Goal: Task Accomplishment & Management: Complete application form

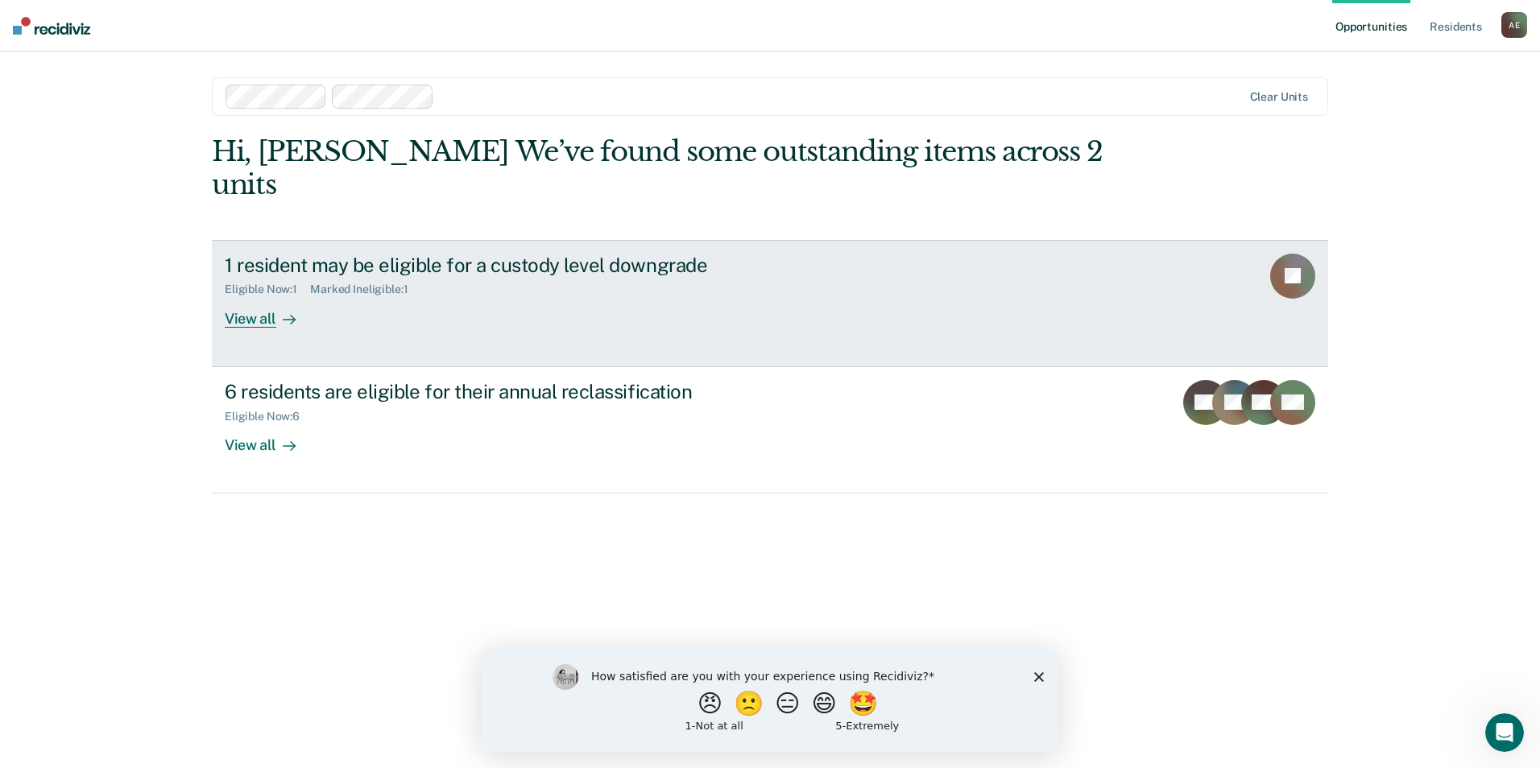
click at [252, 296] on div "View all" at bounding box center [270, 311] width 90 height 31
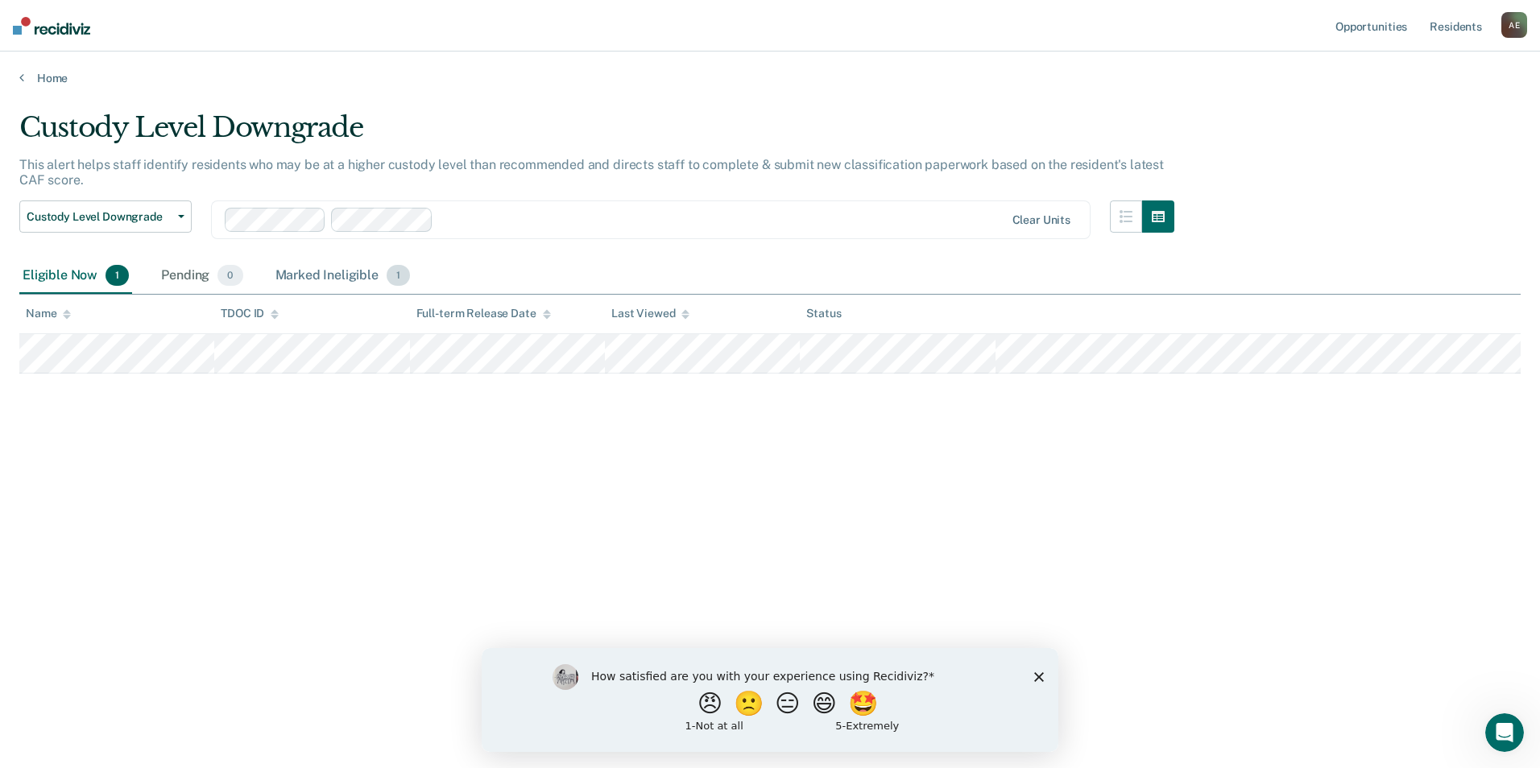
click at [315, 273] on div "Marked Ineligible 1" at bounding box center [343, 276] width 142 height 35
click at [48, 271] on div "Eligible Now 1" at bounding box center [75, 276] width 113 height 35
click at [26, 78] on link "Home" at bounding box center [769, 78] width 1501 height 14
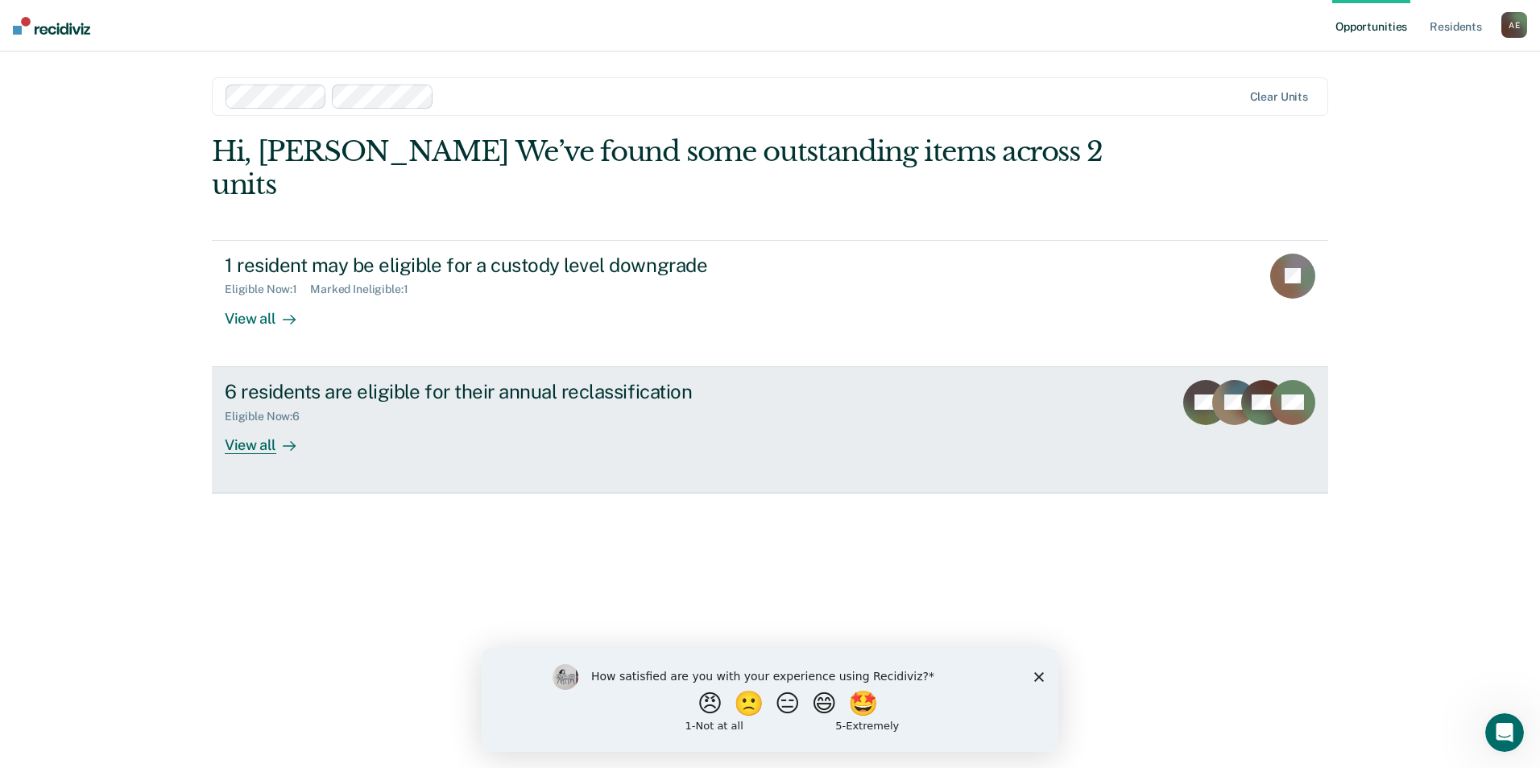
click at [248, 423] on div "View all" at bounding box center [270, 438] width 90 height 31
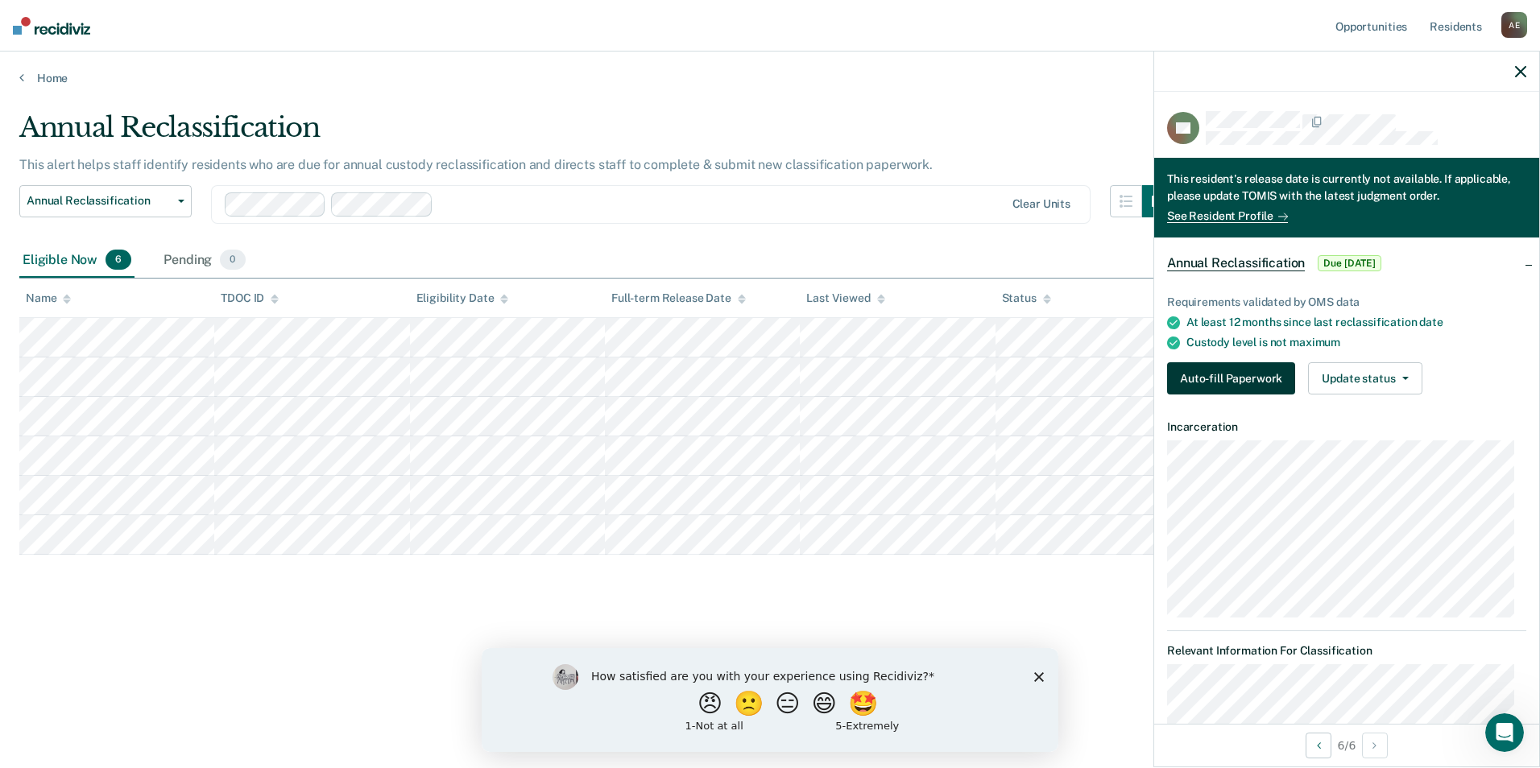
click at [1232, 376] on button "Auto-fill Paperwork" at bounding box center [1231, 378] width 128 height 32
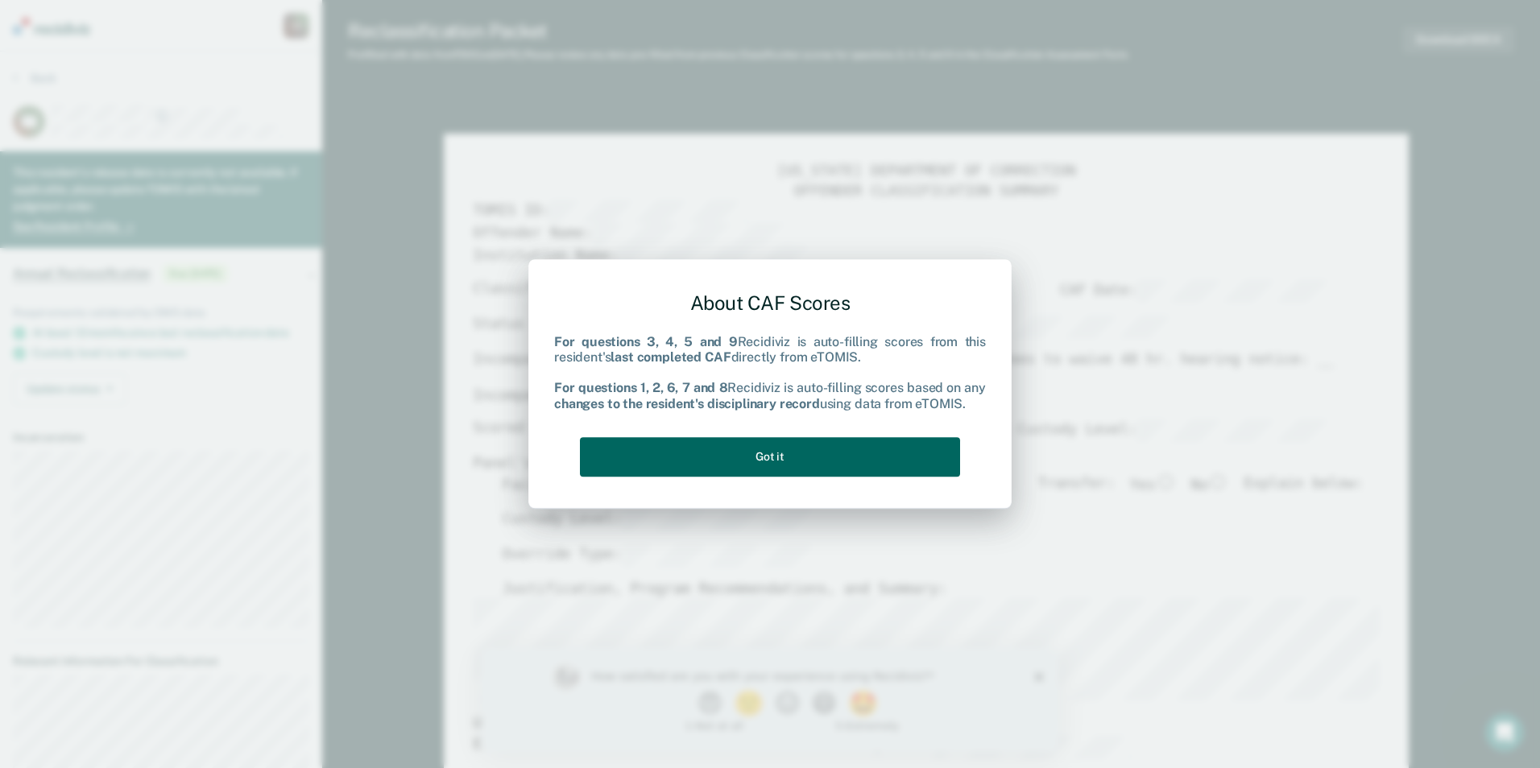
click at [737, 459] on button "Got it" at bounding box center [770, 456] width 380 height 39
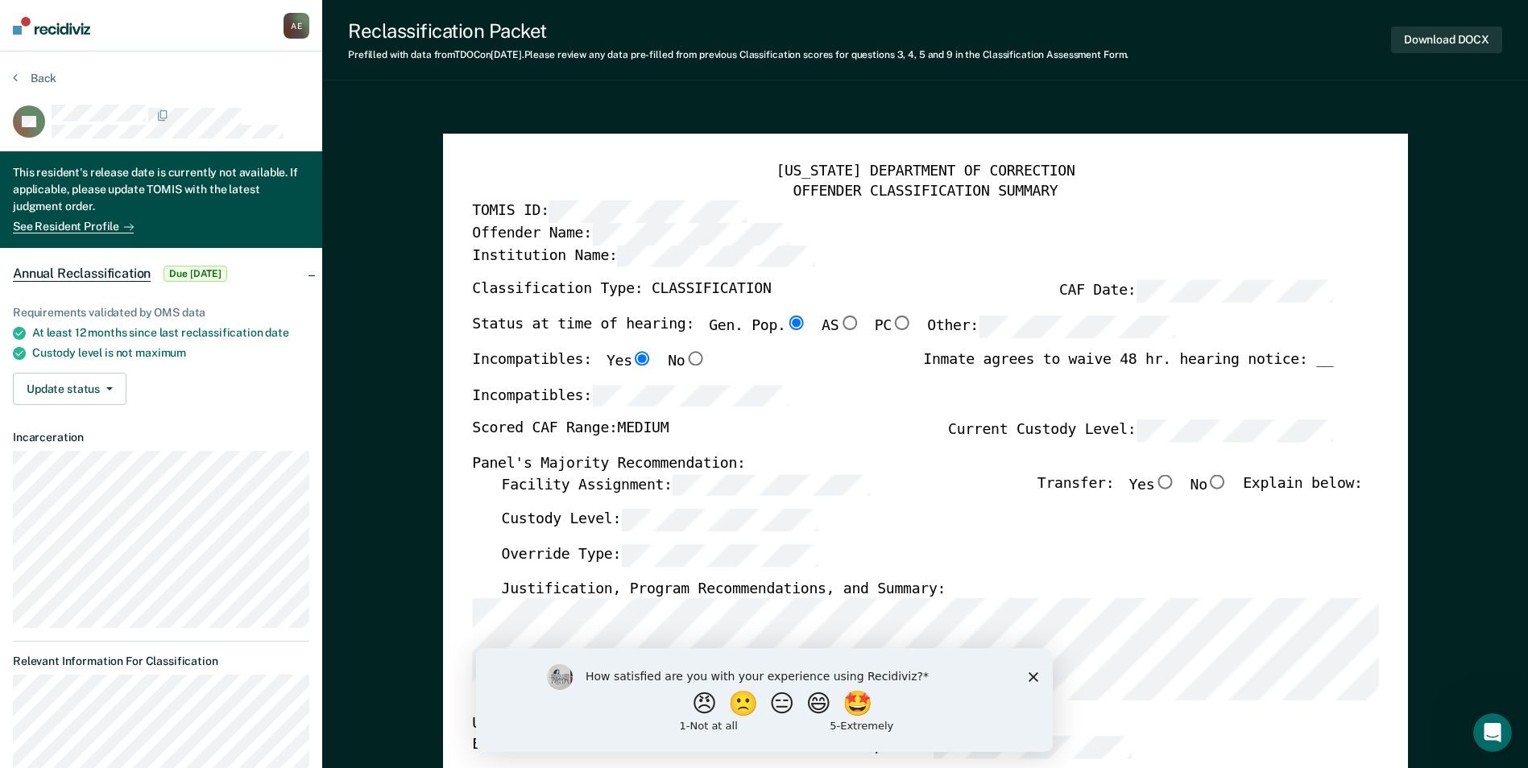
click at [1032, 673] on icon "Close survey" at bounding box center [1033, 677] width 10 height 10
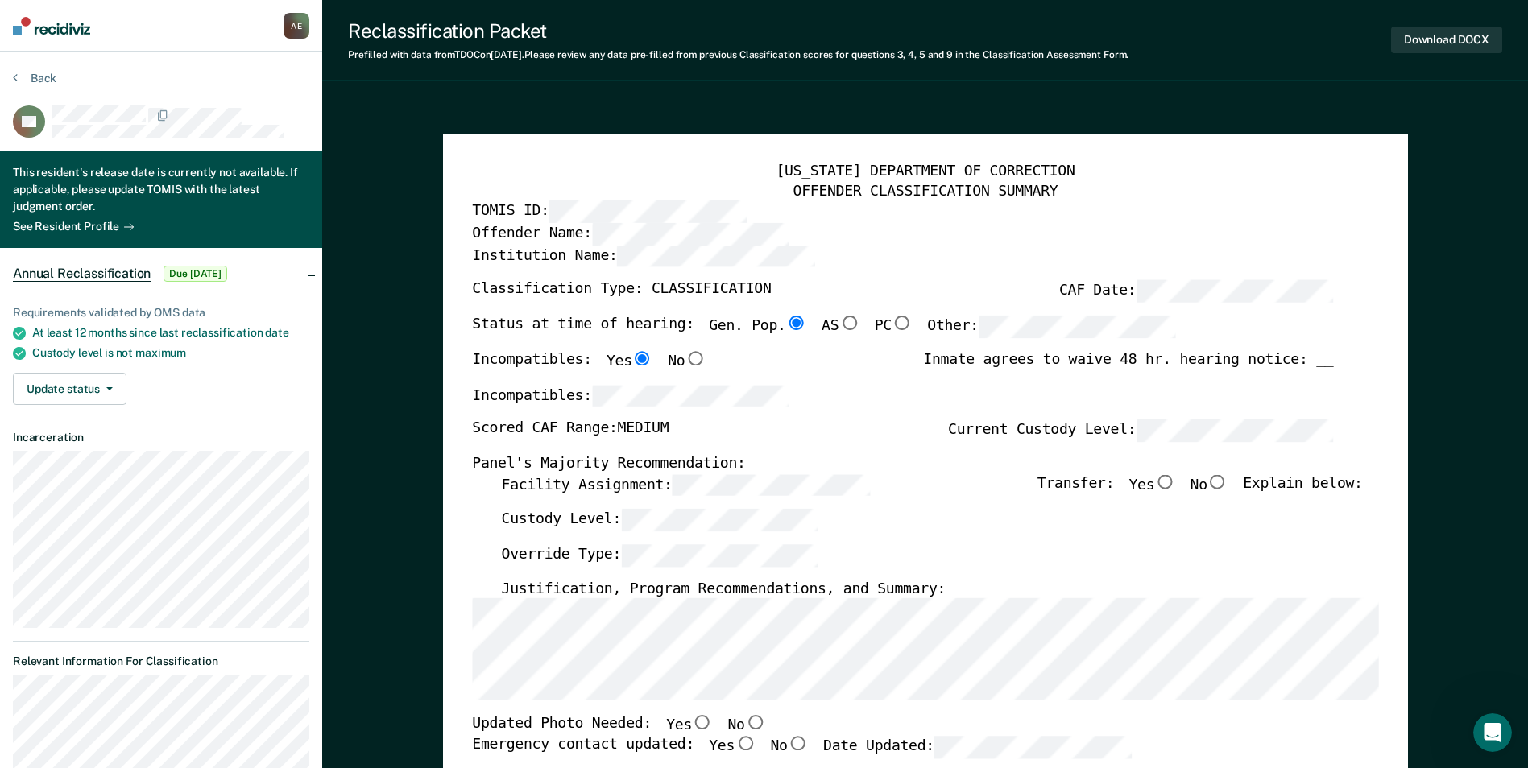
click at [1227, 482] on input "No" at bounding box center [1217, 481] width 21 height 14
type textarea "x"
radio input "true"
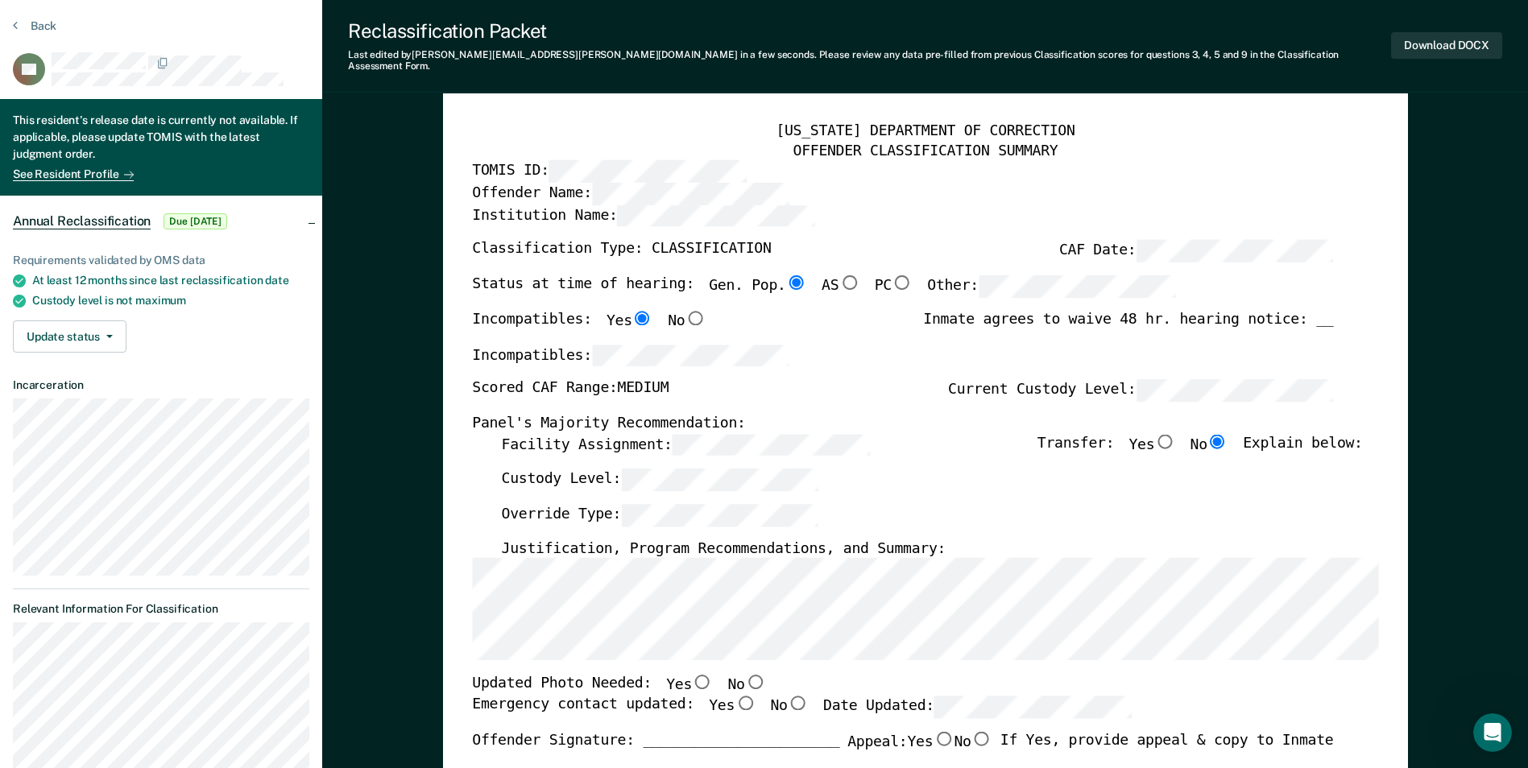
scroll to position [81, 0]
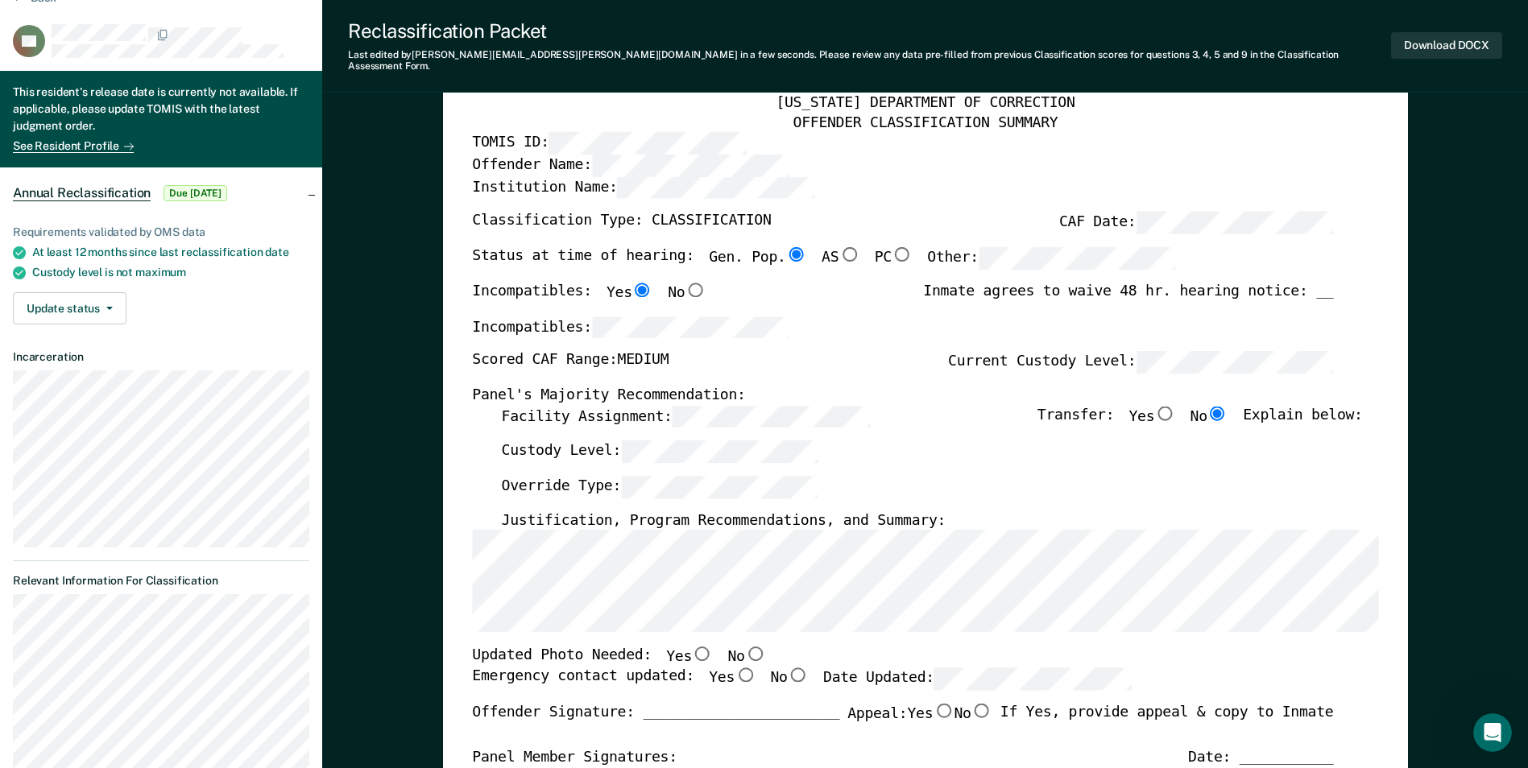
click at [577, 143] on div "[US_STATE] DEPARTMENT OF CORRECTION OFFENDER CLASSIFICATION SUMMARY TOMIS ID: O…" at bounding box center [925, 672] width 906 height 1157
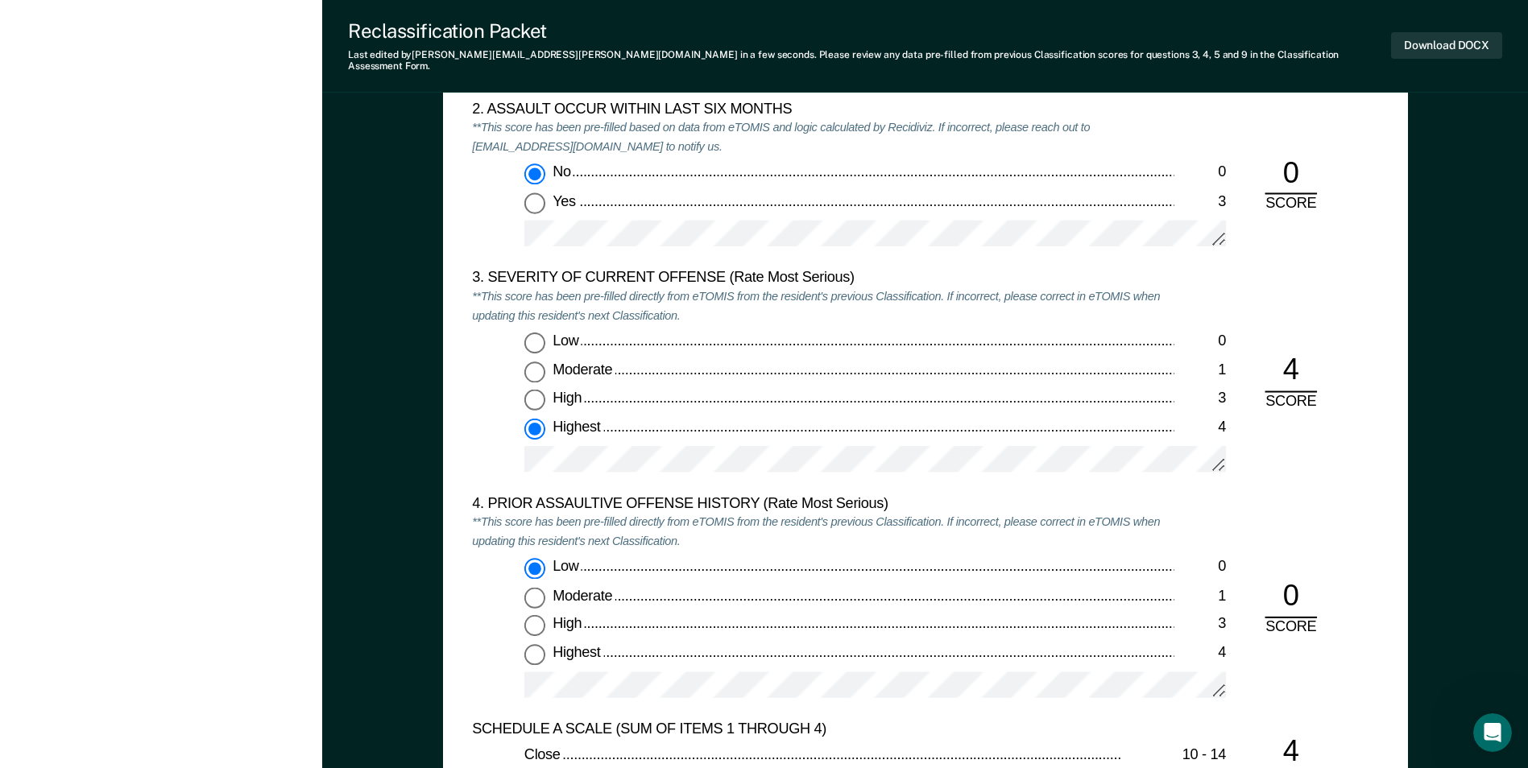
scroll to position [1853, 0]
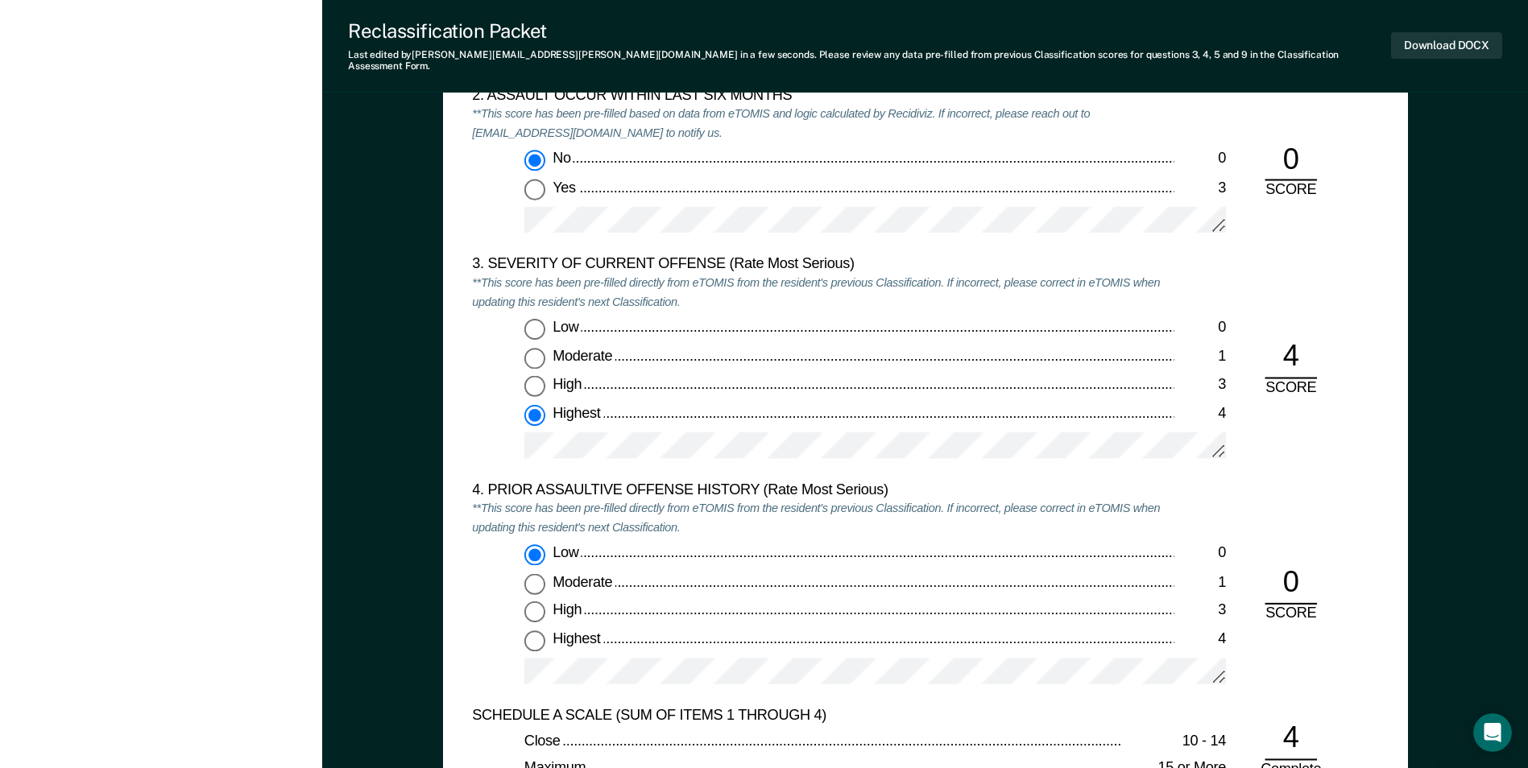
click at [537, 630] on input "Highest 4" at bounding box center [534, 640] width 21 height 21
type textarea "x"
radio input "false"
radio input "true"
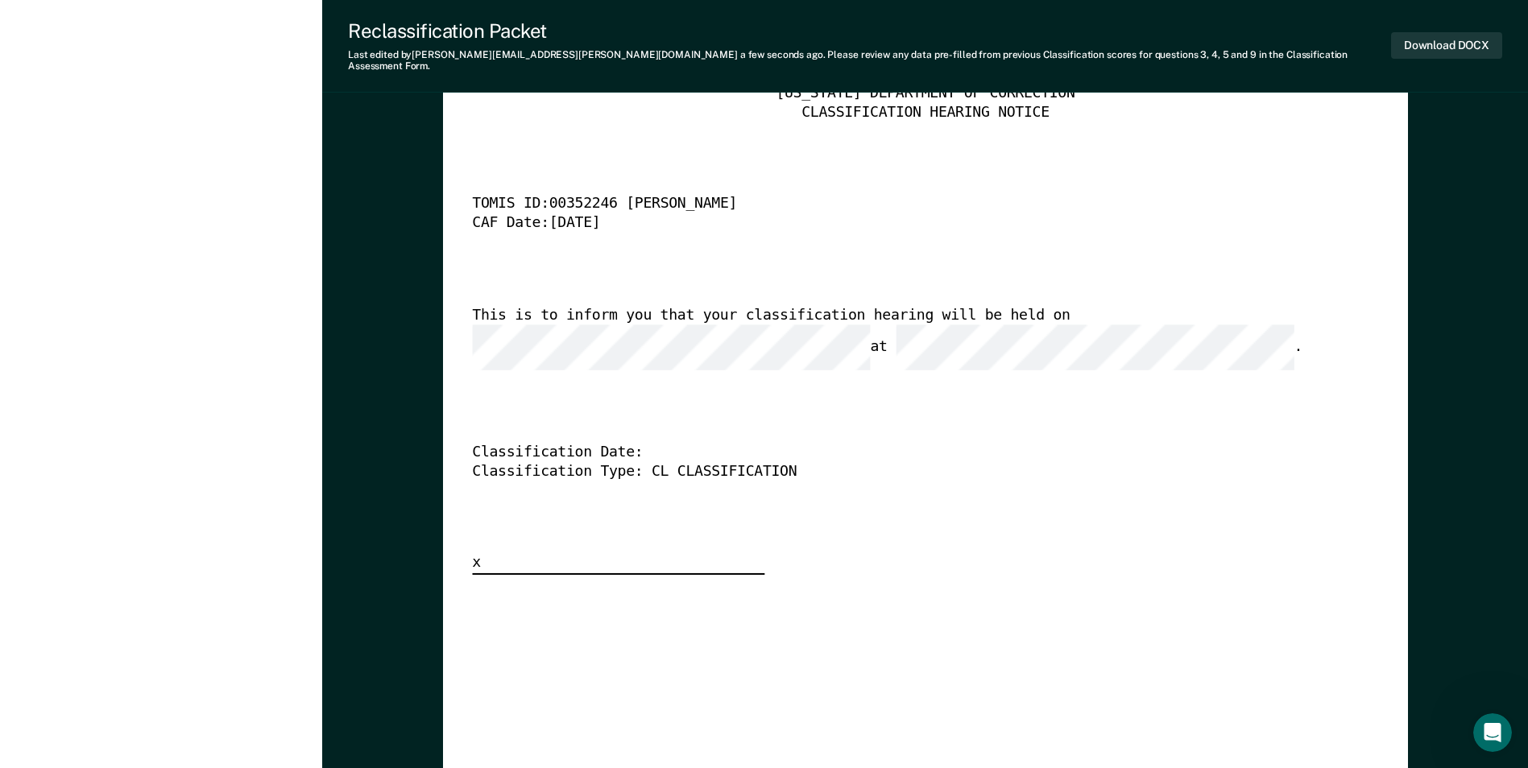
scroll to position [0, 0]
click at [1123, 321] on div "This is to inform you that your classification hearing will be held on at ." at bounding box center [902, 339] width 861 height 64
click at [1186, 532] on div "[US_STATE] DEPARTMENT OF CORRECTION CLASSIFICATION HEARING NOTICE TOMIS ID: 003…" at bounding box center [925, 330] width 906 height 491
click at [1225, 308] on div "This is to inform you that your classification hearing will be held on at ." at bounding box center [902, 339] width 861 height 64
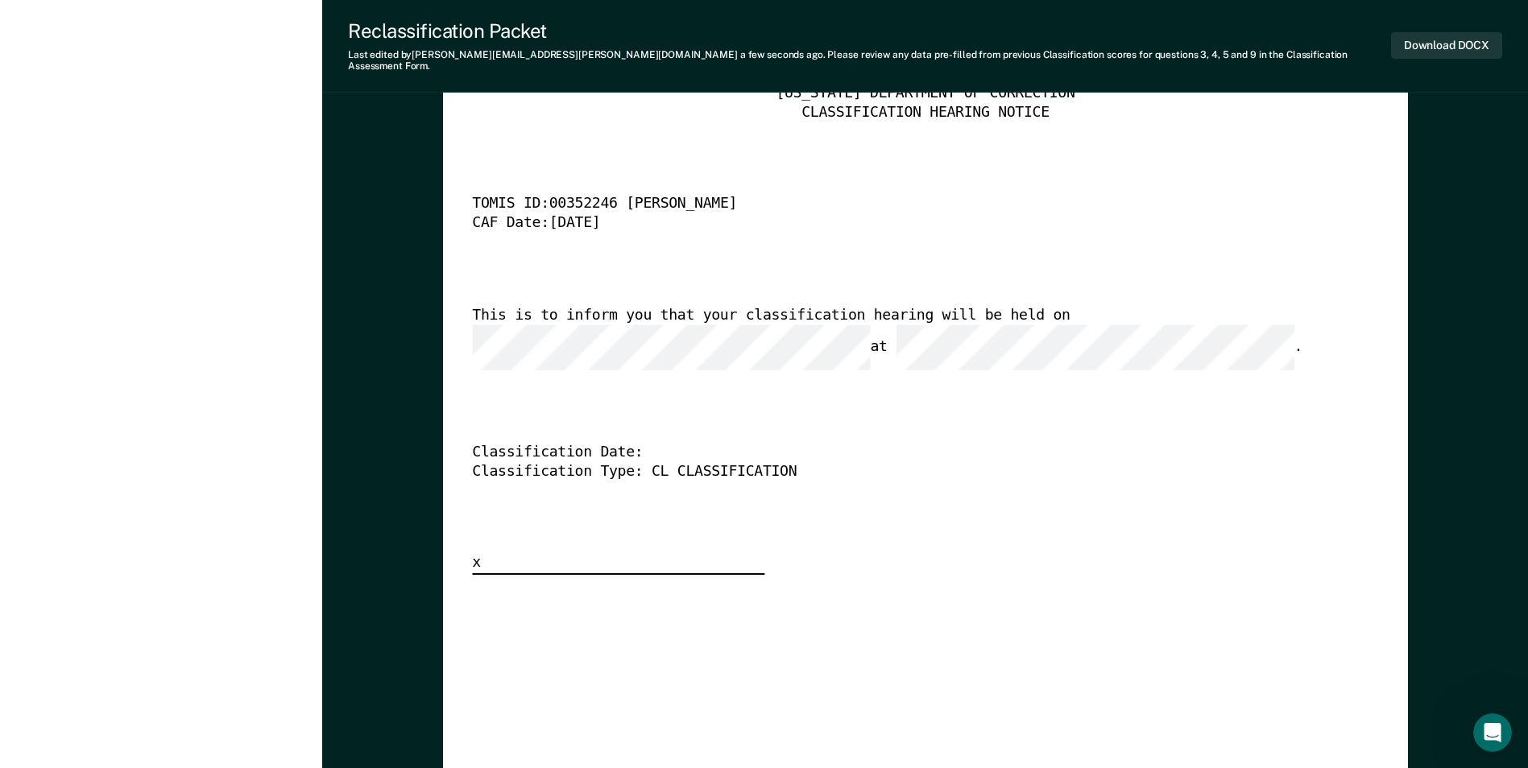
scroll to position [0, 0]
click at [1004, 559] on div "[US_STATE] DEPARTMENT OF CORRECTION CLASSIFICATION HEARING NOTICE TOMIS ID: 003…" at bounding box center [925, 684] width 906 height 1199
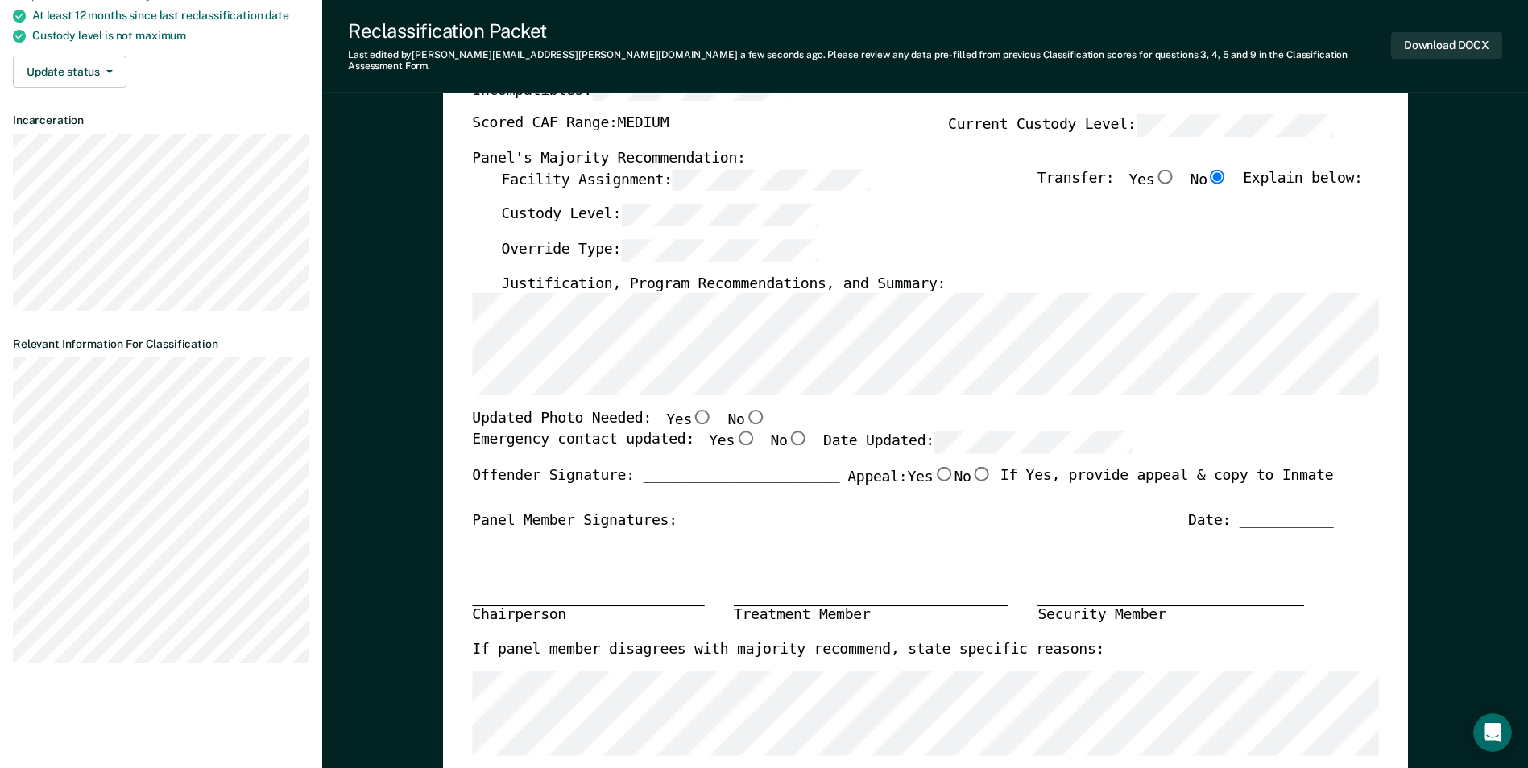
scroll to position [242, 0]
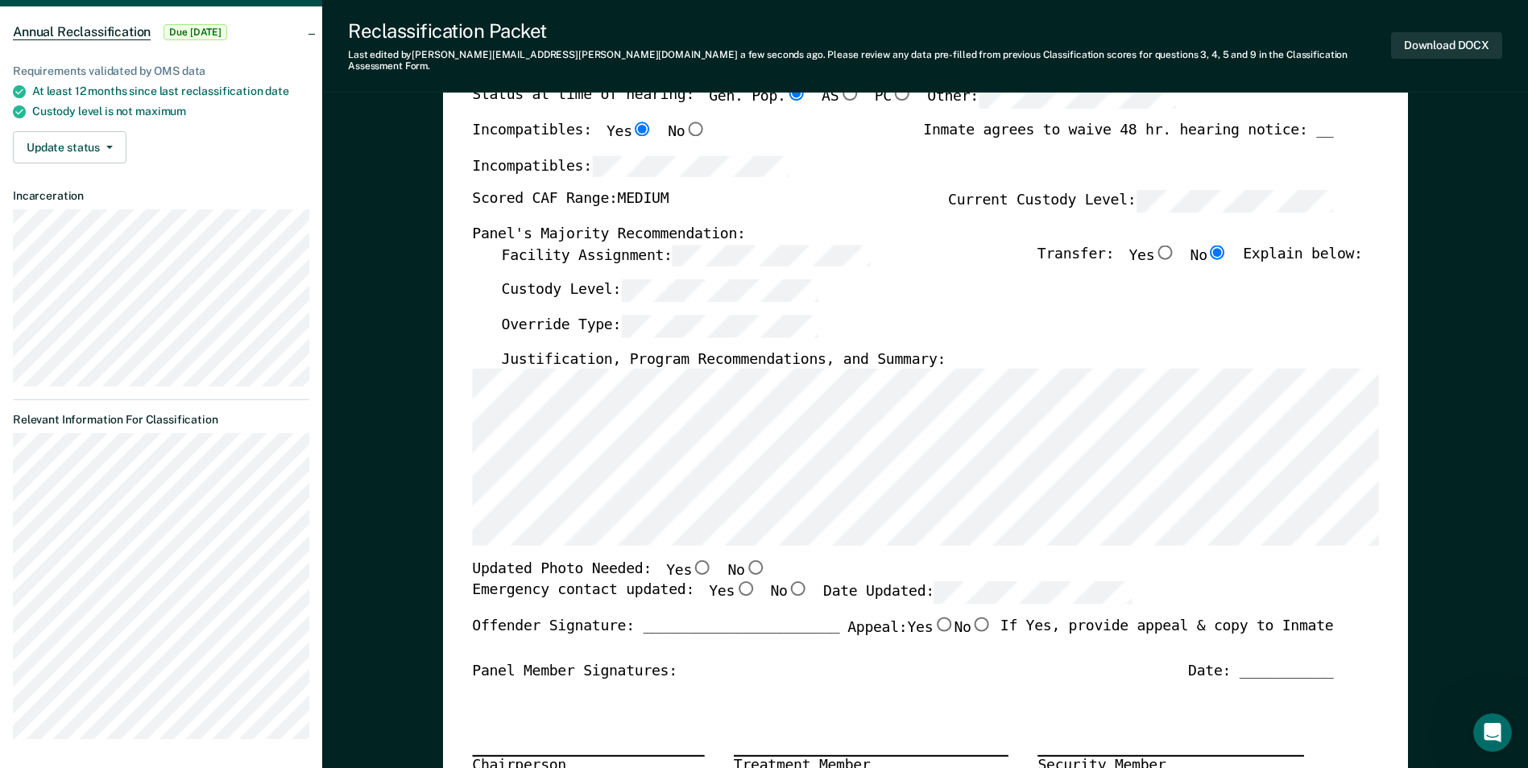
click at [692, 561] on input "Yes" at bounding box center [702, 568] width 21 height 14
type textarea "x"
radio input "true"
click at [735, 582] on input "Yes" at bounding box center [745, 589] width 21 height 14
type textarea "x"
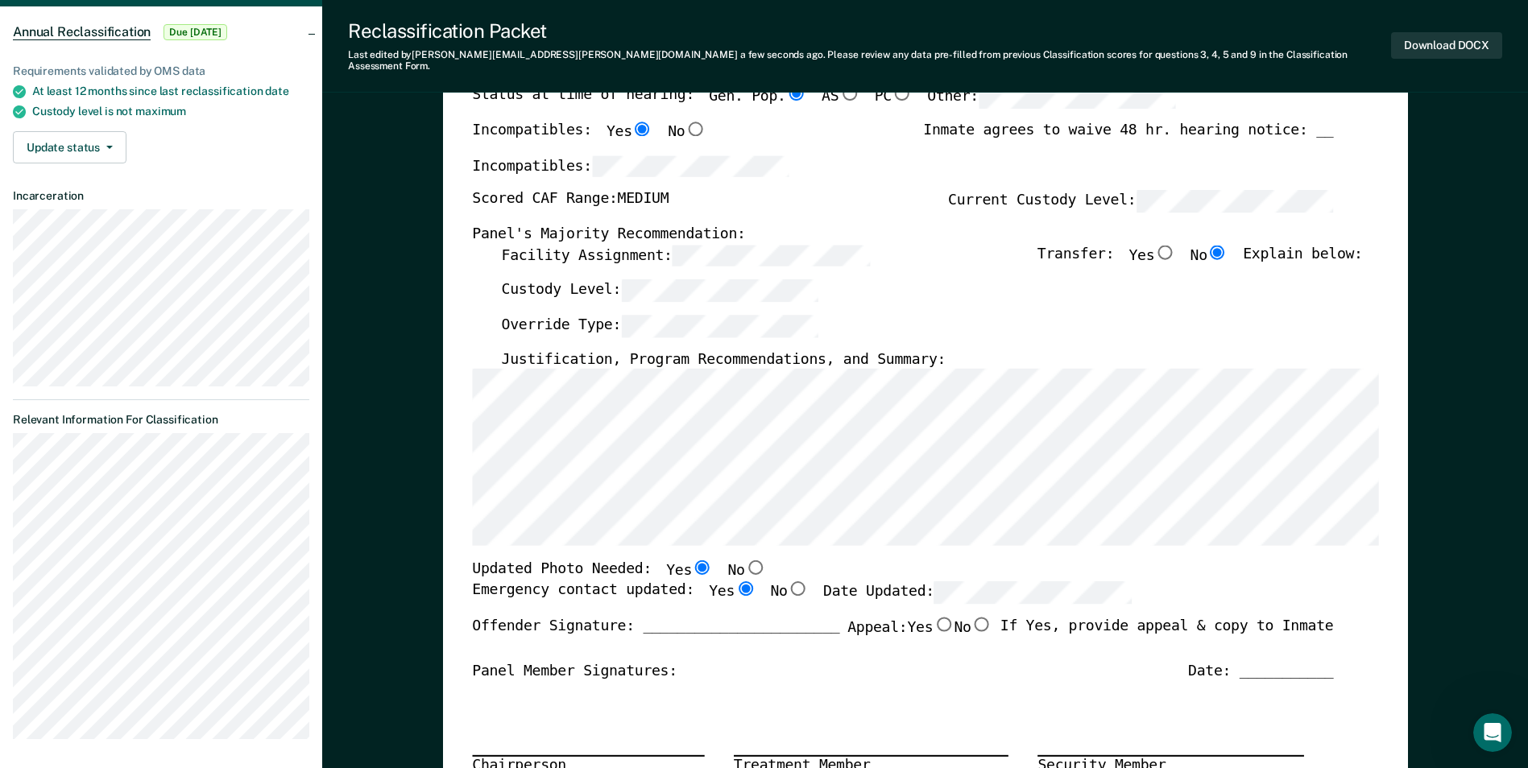
radio input "true"
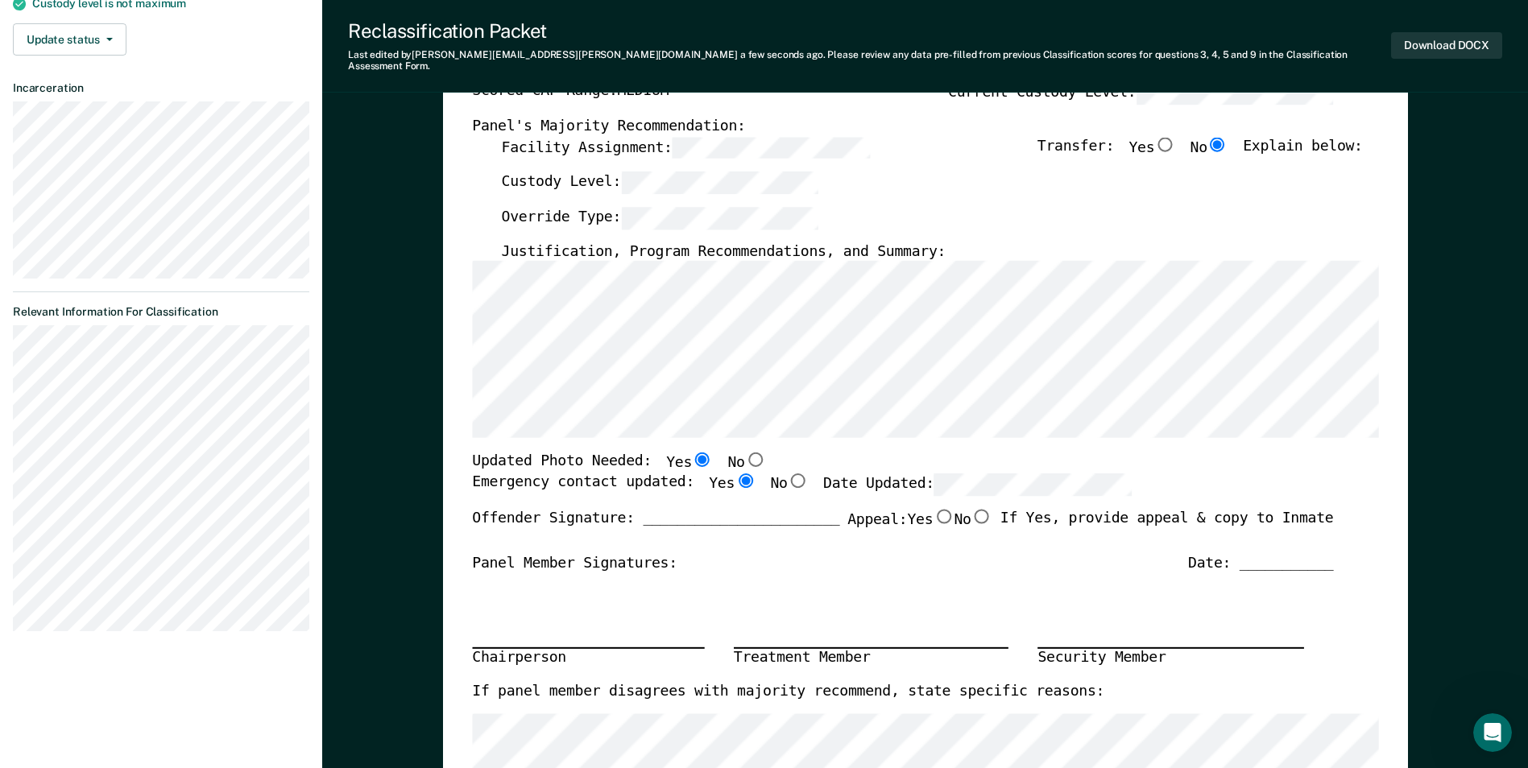
scroll to position [322, 0]
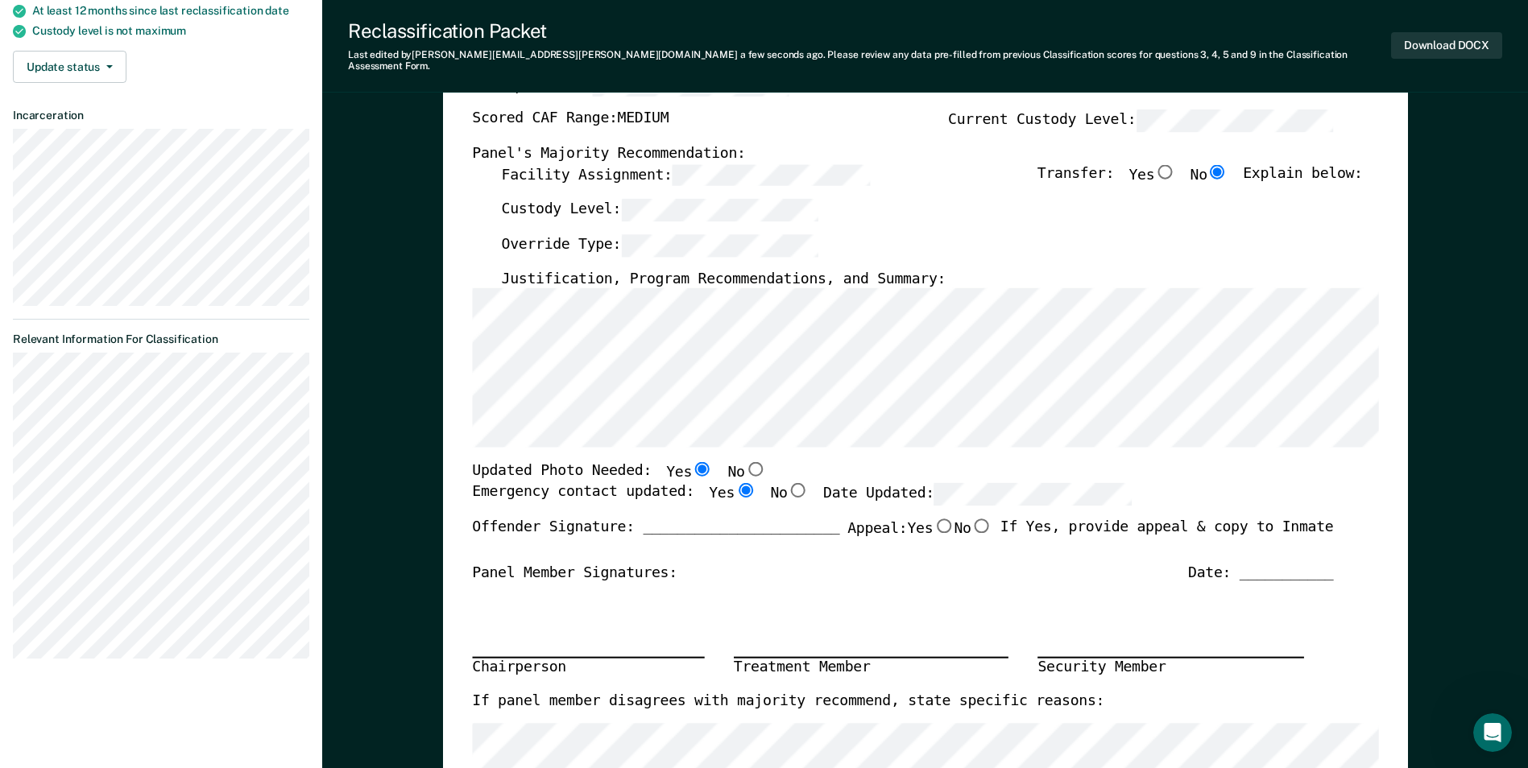
click at [915, 269] on div "Justification, Program Recommendations, and Summary:" at bounding box center [931, 278] width 861 height 19
click at [903, 269] on label "Justification, Program Recommendations, and Summary:" at bounding box center [723, 278] width 445 height 19
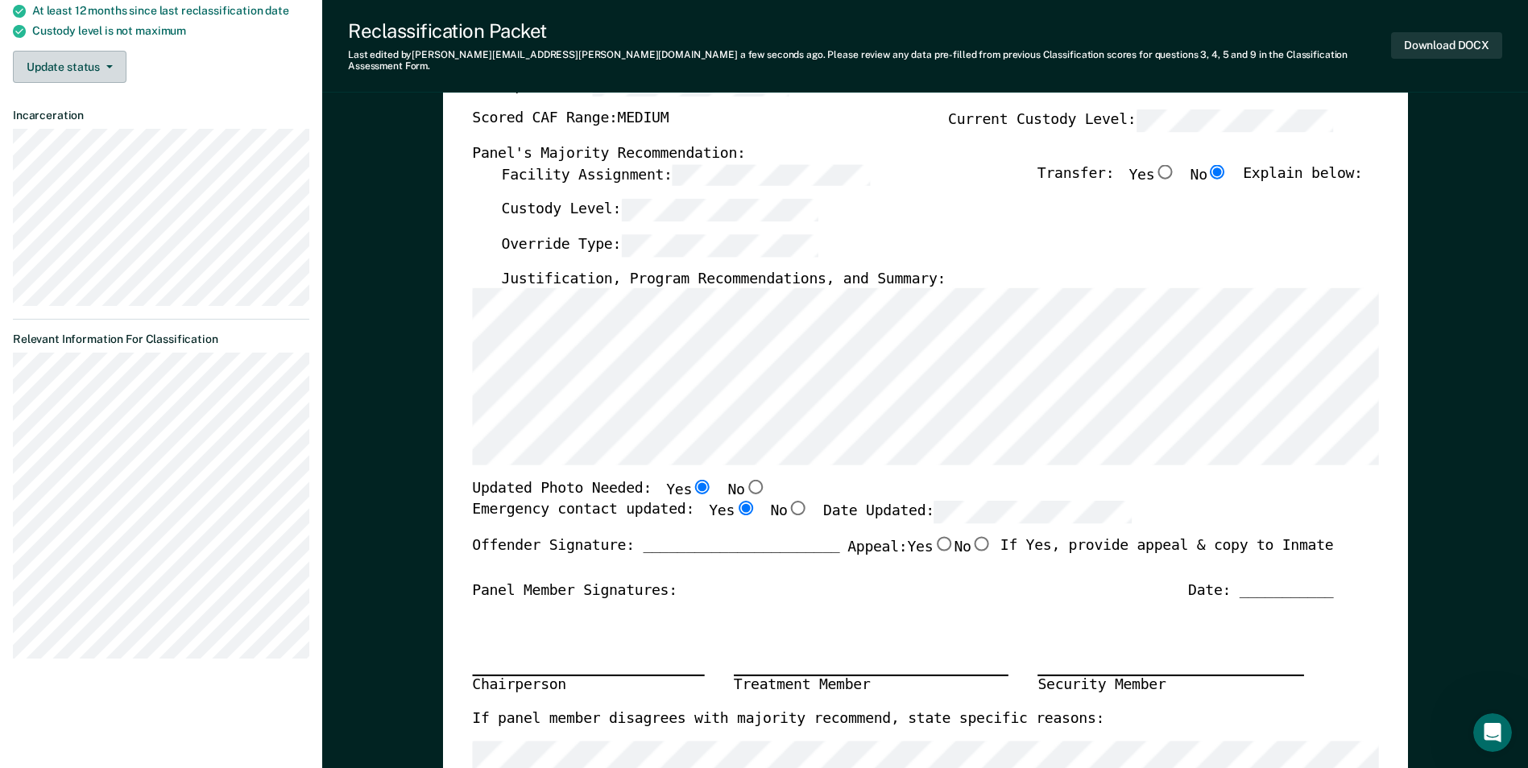
type textarea "x"
